Goal: Task Accomplishment & Management: Manage account settings

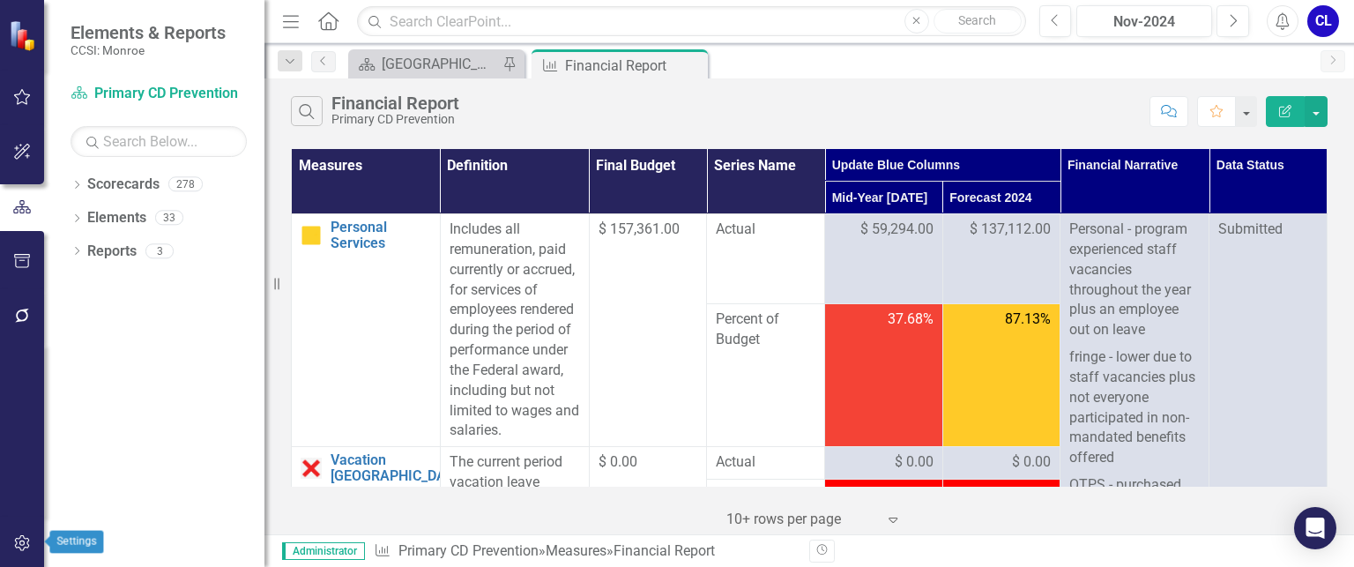
click at [25, 542] on icon "button" at bounding box center [22, 543] width 19 height 14
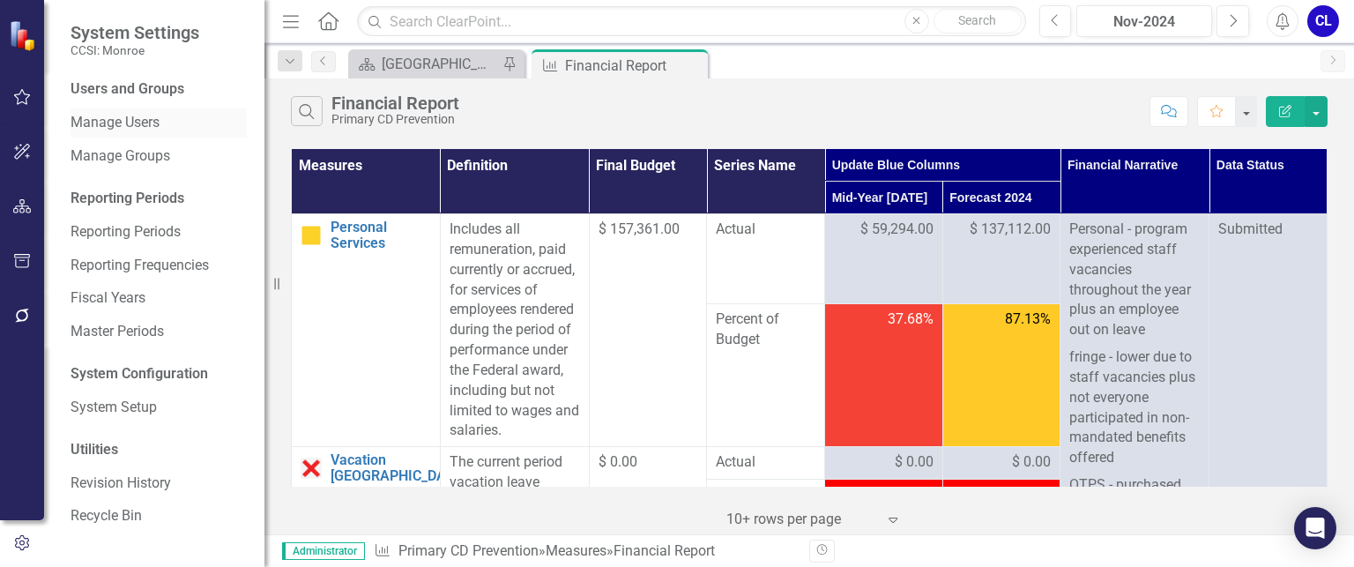
click at [134, 123] on link "Manage Users" at bounding box center [159, 123] width 176 height 20
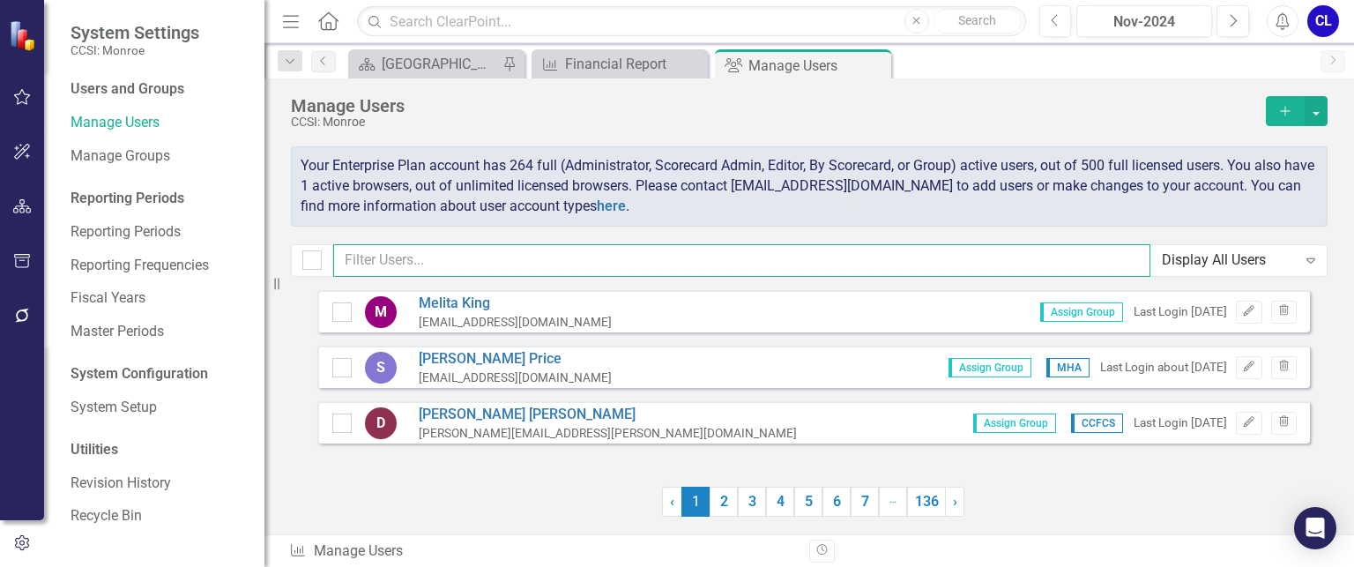
click at [447, 263] on input "text" at bounding box center [741, 260] width 817 height 33
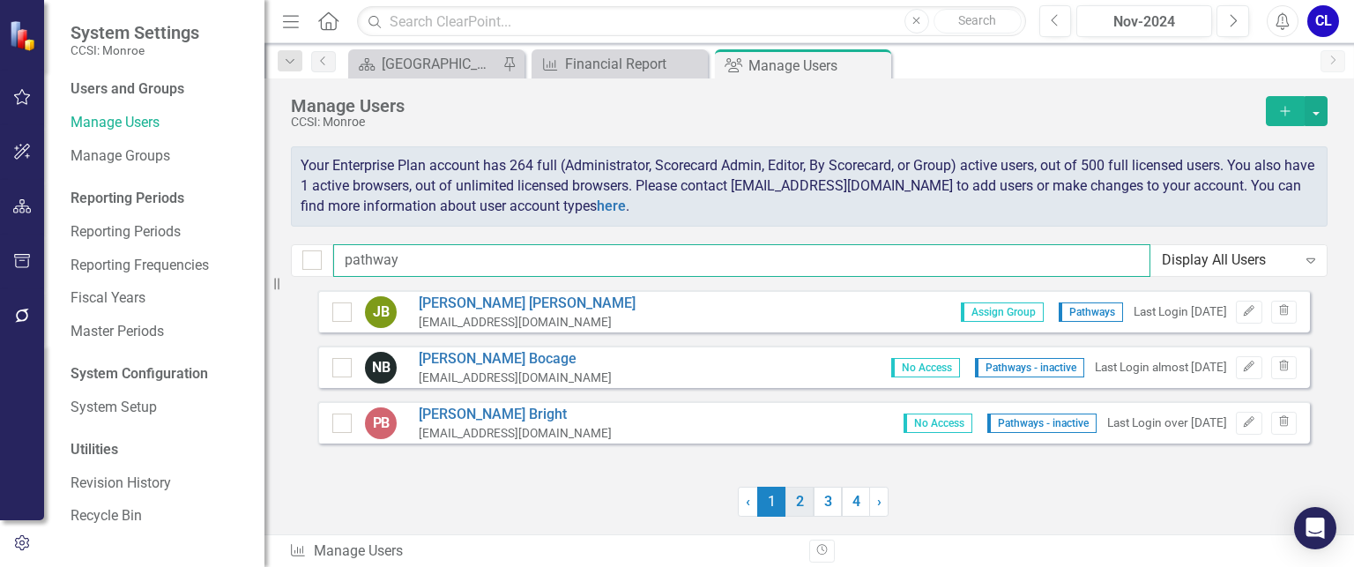
type input "pathway"
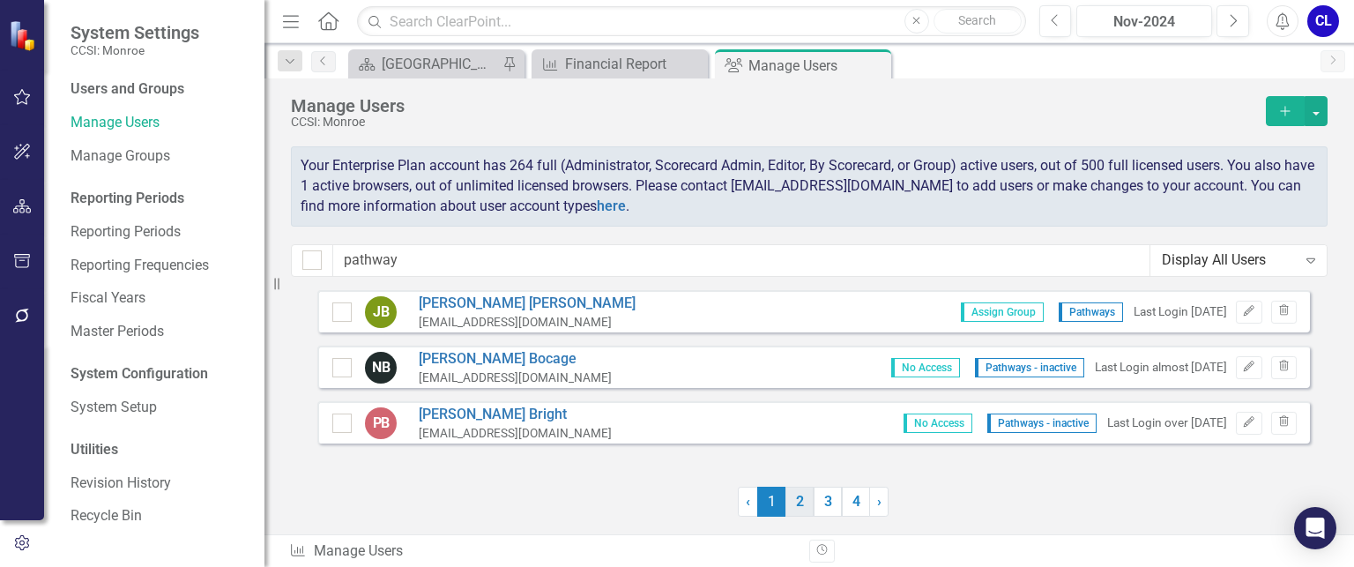
click at [805, 500] on link "2" at bounding box center [799, 502] width 28 height 30
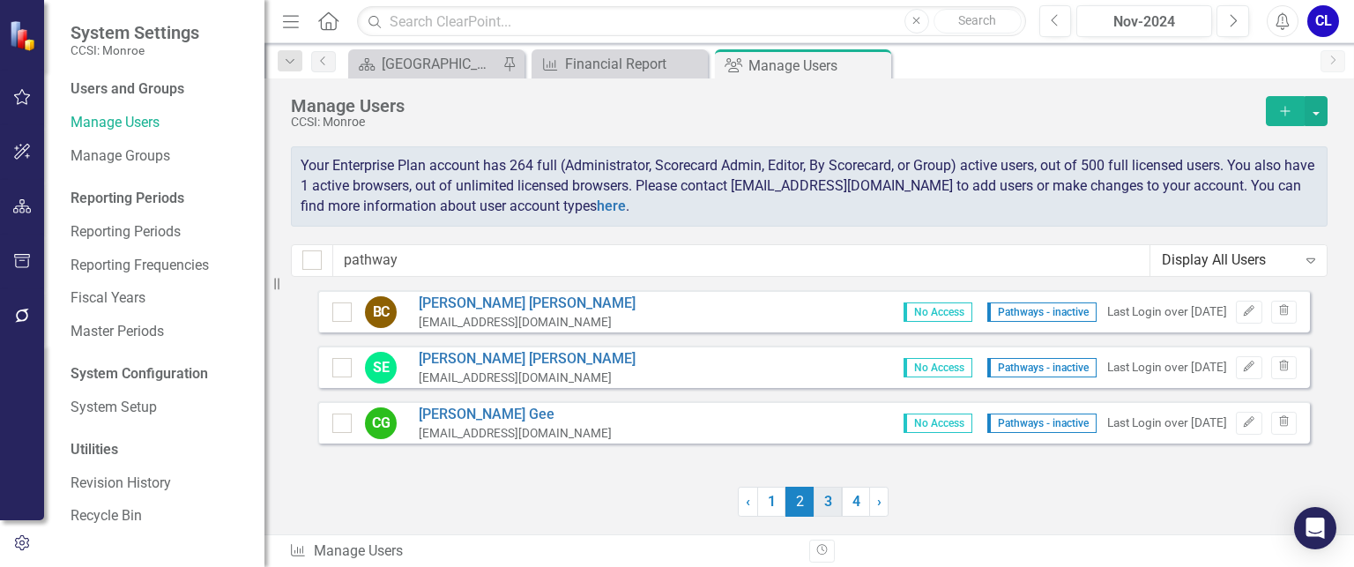
click at [827, 505] on link "3" at bounding box center [828, 502] width 28 height 30
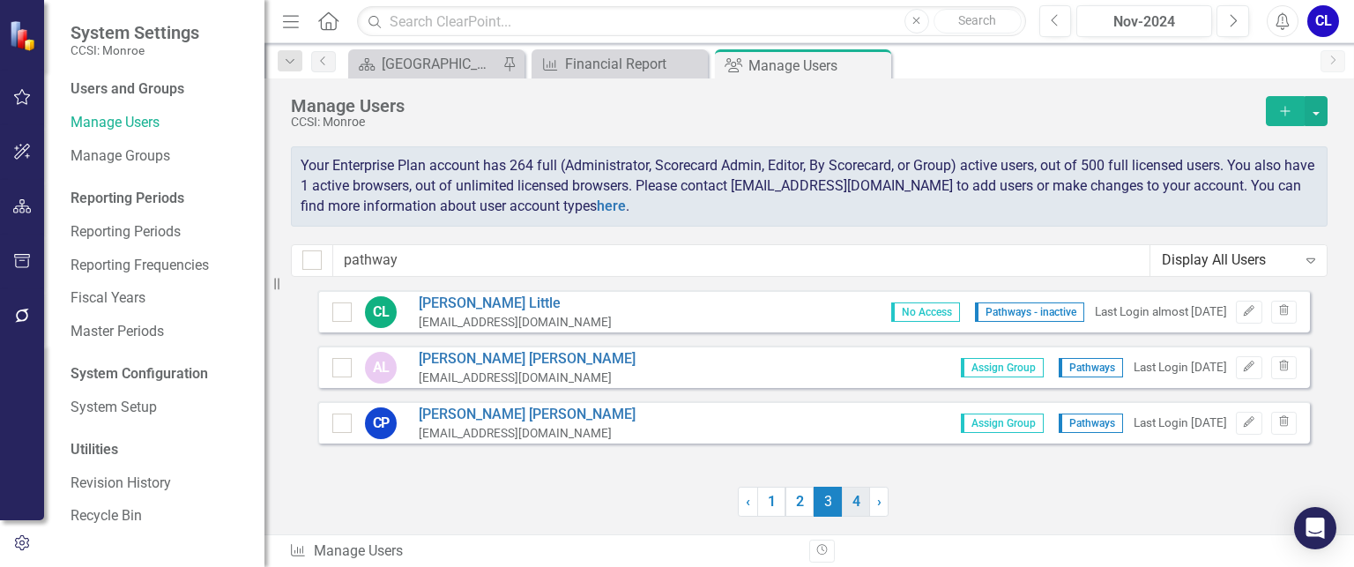
click at [858, 505] on link "4" at bounding box center [856, 502] width 28 height 30
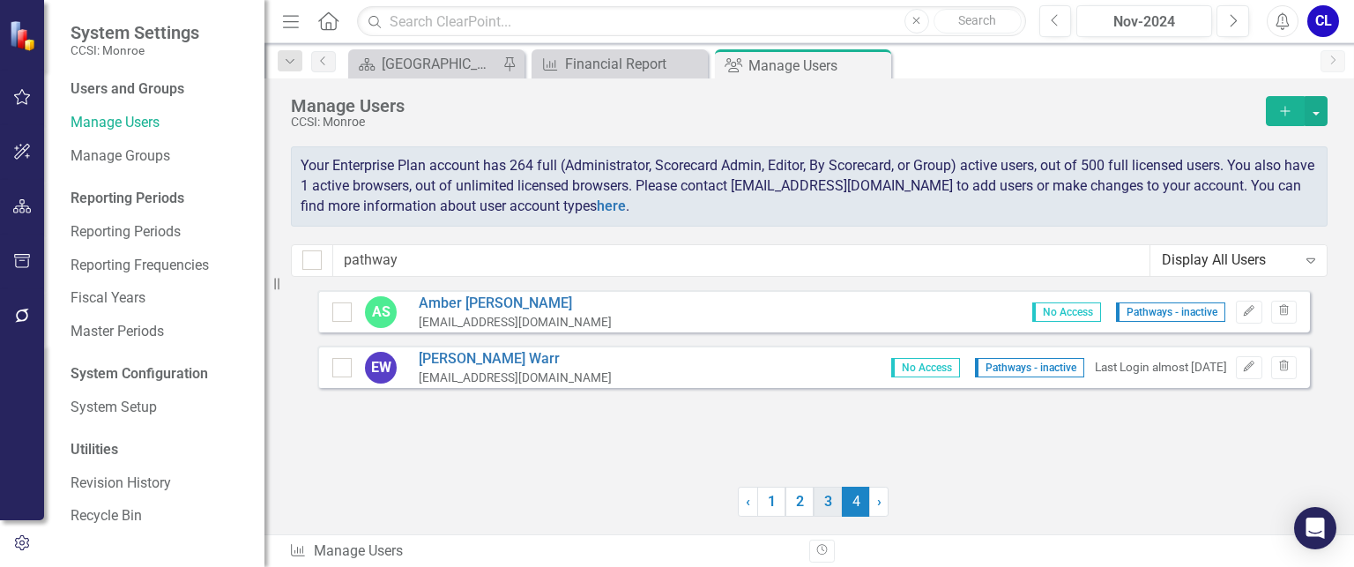
click at [828, 503] on link "3" at bounding box center [828, 502] width 28 height 30
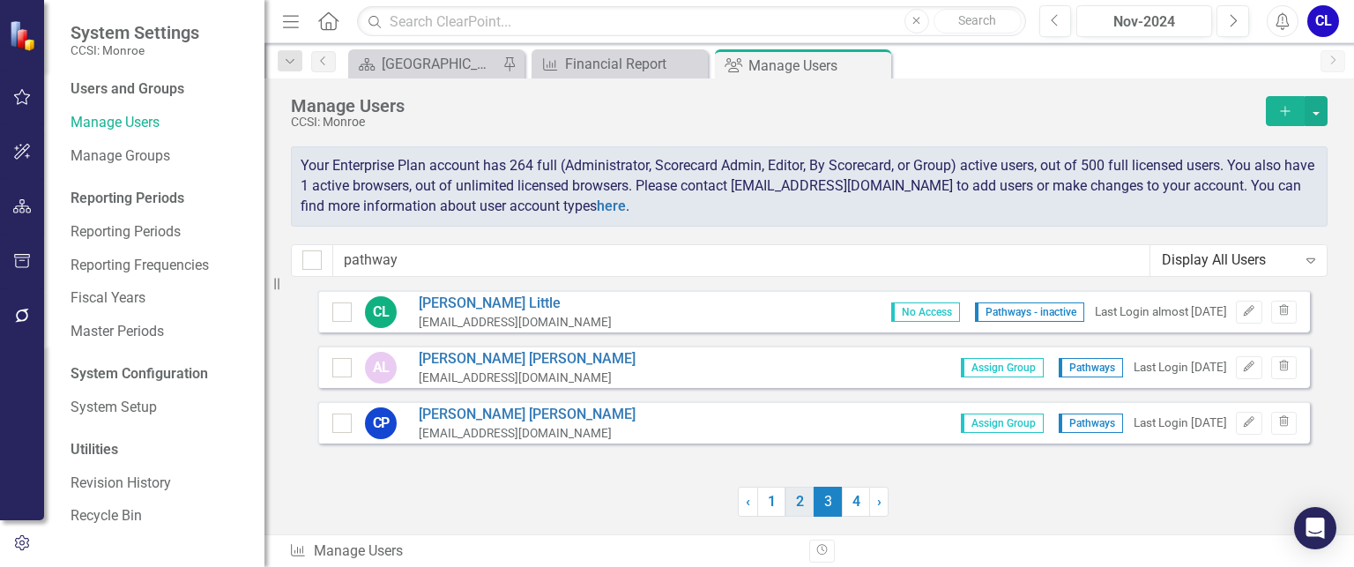
click at [809, 507] on link "2" at bounding box center [799, 502] width 28 height 30
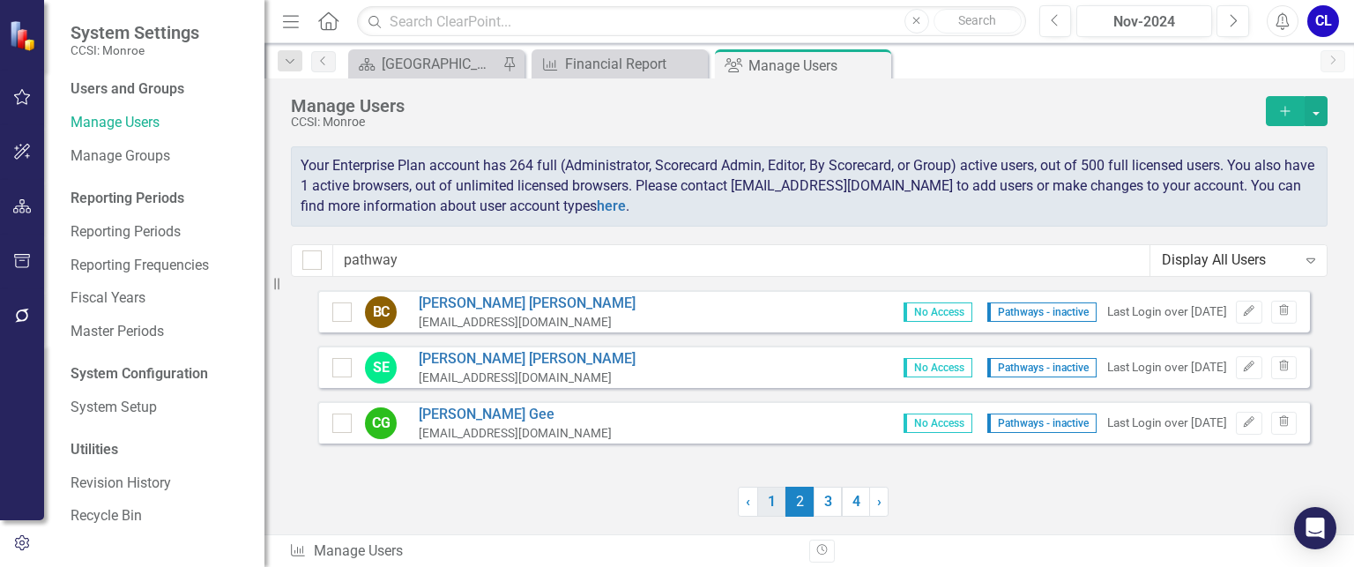
click at [768, 509] on link "1" at bounding box center [771, 502] width 28 height 30
